Goal: Navigation & Orientation: Find specific page/section

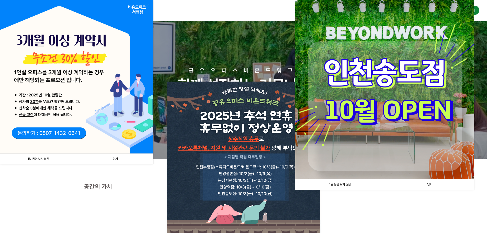
click at [313, 89] on img at bounding box center [384, 89] width 179 height 179
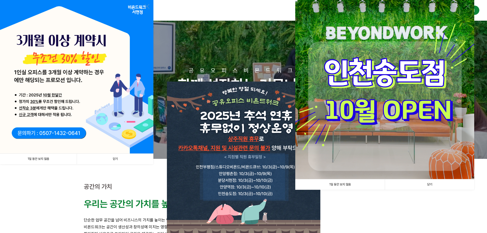
click at [313, 87] on img at bounding box center [384, 89] width 179 height 179
click at [147, 6] on link at bounding box center [147, 6] width 5 height 5
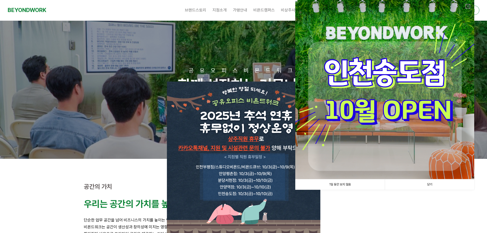
click at [466, 8] on link at bounding box center [467, 6] width 5 height 5
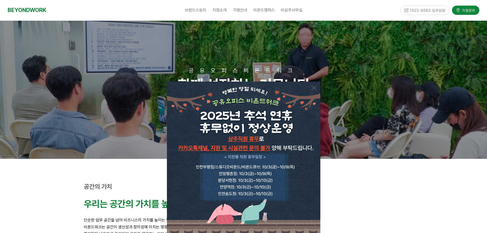
click at [317, 87] on img at bounding box center [243, 157] width 153 height 153
click at [315, 87] on link at bounding box center [313, 88] width 5 height 5
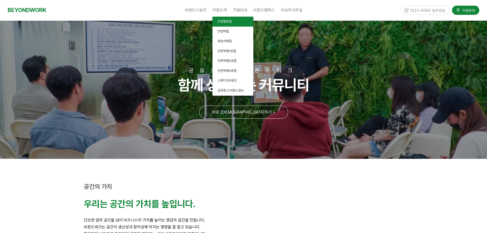
click at [226, 22] on span "안양평촌점" at bounding box center [224, 21] width 14 height 4
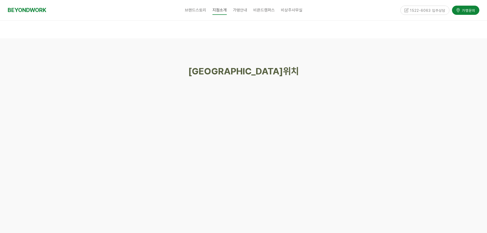
scroll to position [2350, 0]
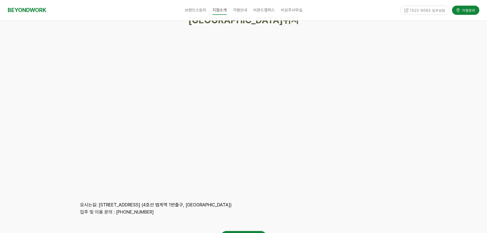
click at [454, 97] on div at bounding box center [243, 127] width 487 height 281
